Goal: Task Accomplishment & Management: Manage account settings

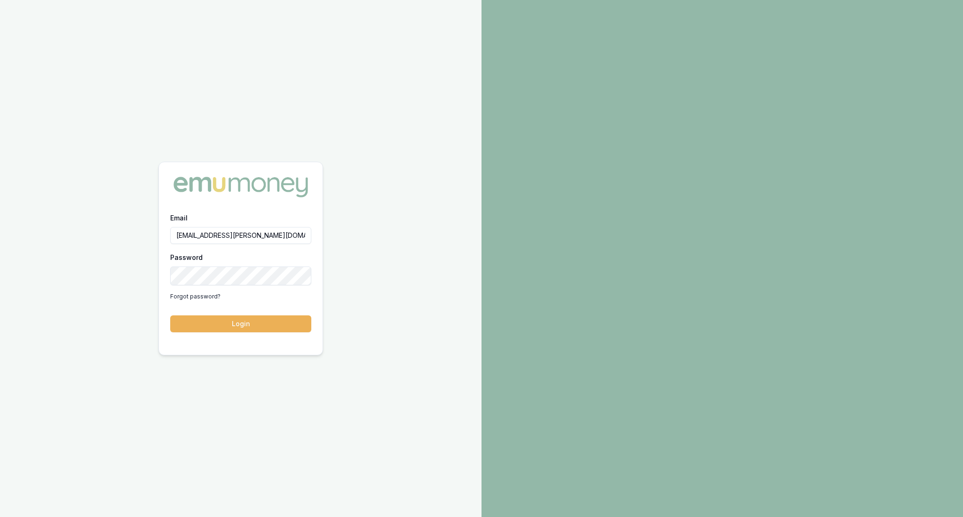
type input "rachael.connors@emumoney.com.au"
click at [244, 325] on button "Login" at bounding box center [240, 324] width 141 height 17
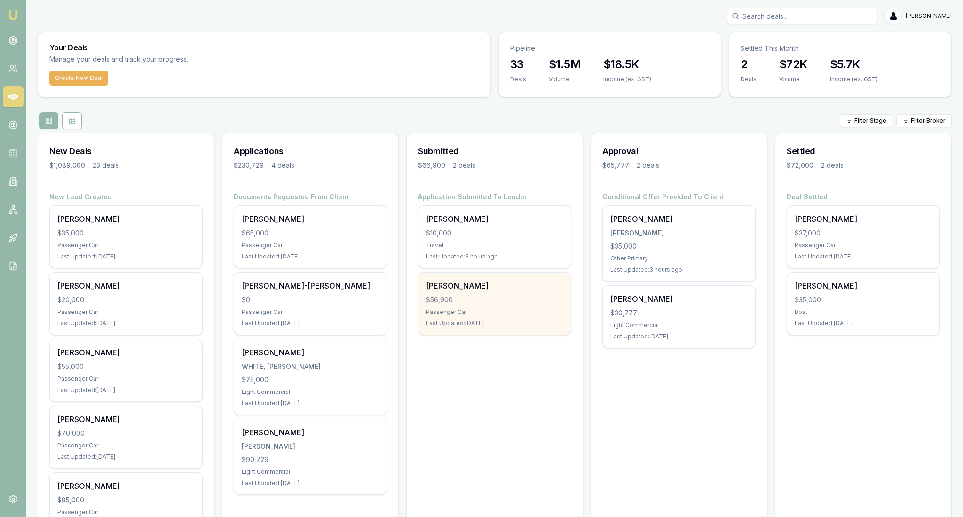
click at [526, 316] on div "Passenger Car" at bounding box center [494, 312] width 137 height 8
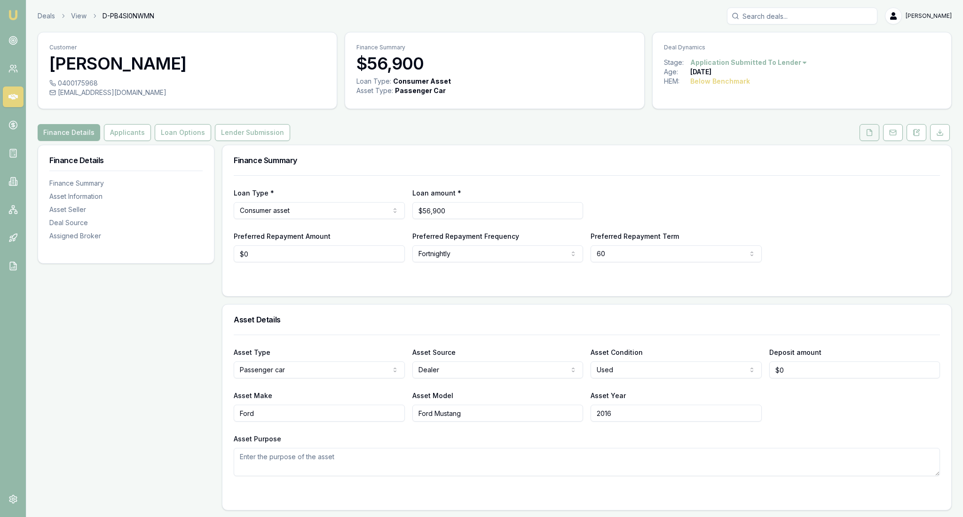
click at [866, 136] on icon at bounding box center [870, 133] width 8 height 8
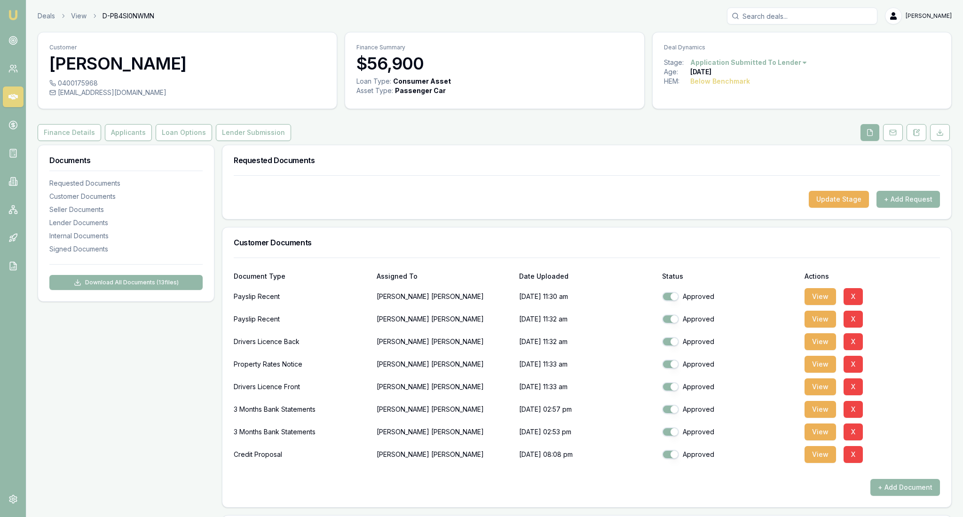
click at [668, 191] on div at bounding box center [587, 183] width 706 height 15
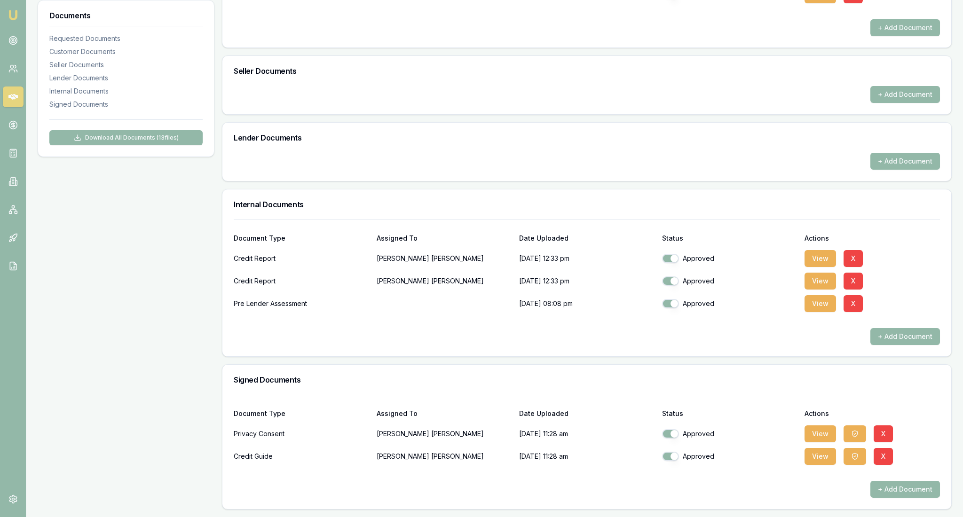
scroll to position [590, 0]
click at [822, 426] on button "View" at bounding box center [821, 434] width 32 height 17
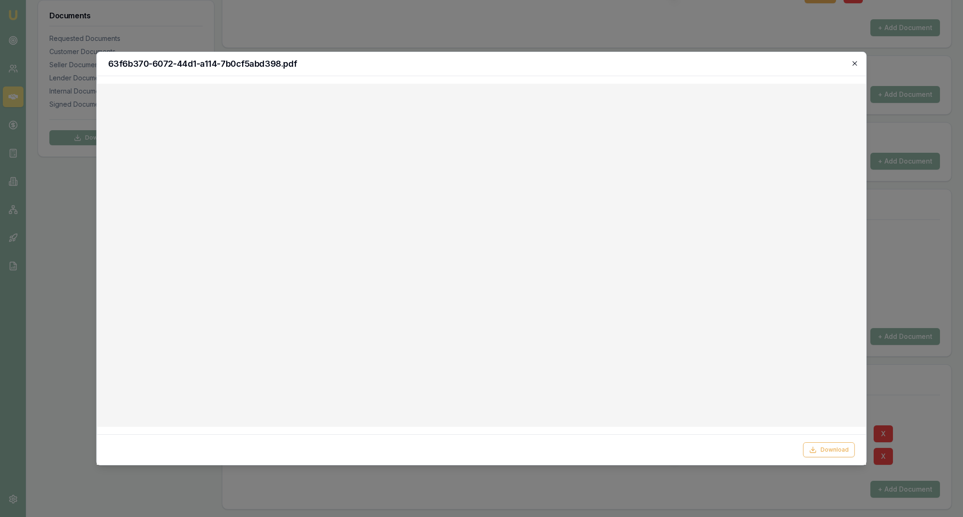
click at [854, 64] on icon "button" at bounding box center [855, 64] width 8 height 8
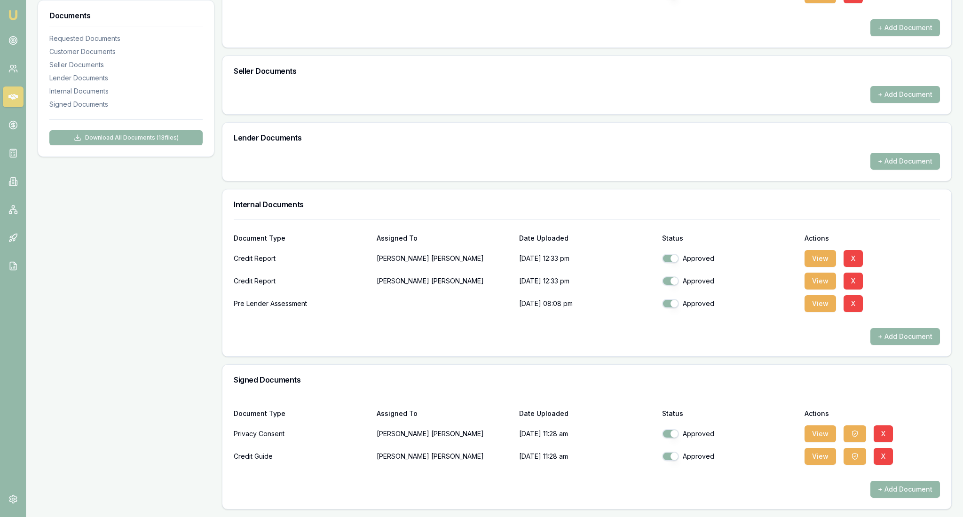
scroll to position [479, 0]
click at [825, 290] on button "View" at bounding box center [821, 281] width 32 height 17
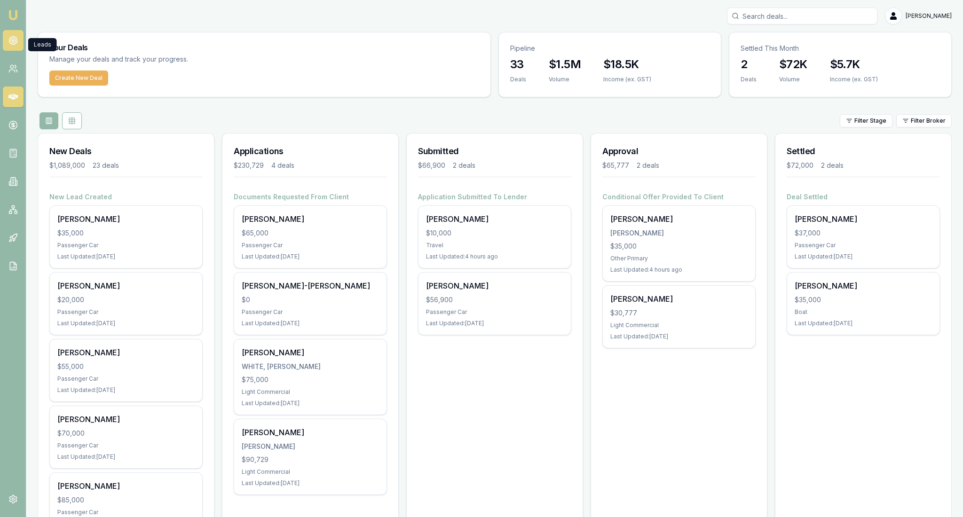
click at [16, 45] on icon at bounding box center [12, 40] width 9 height 9
